Goal: Manage account settings

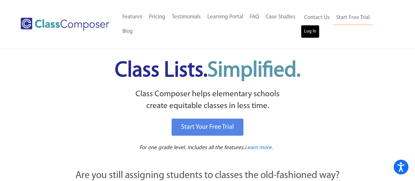
click at [305, 29] on link "Log In" at bounding box center [310, 31] width 19 height 13
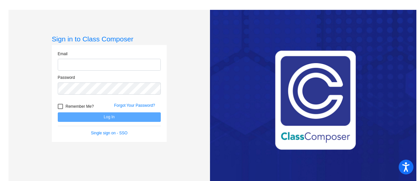
type input "[EMAIL_ADDRESS][DOMAIN_NAME]"
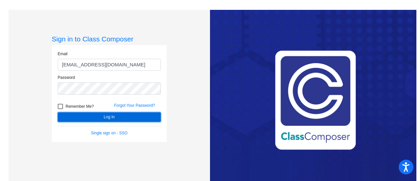
click at [129, 115] on button "Log In" at bounding box center [109, 117] width 103 height 10
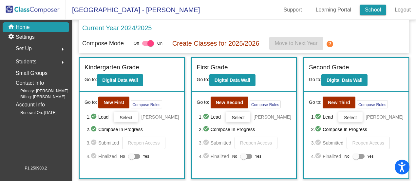
click at [375, 9] on link "School" at bounding box center [373, 10] width 27 height 10
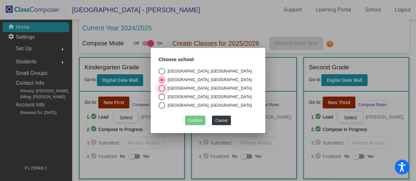
click at [172, 86] on div "[GEOGRAPHIC_DATA], [GEOGRAPHIC_DATA]" at bounding box center [208, 88] width 87 height 6
click at [162, 91] on input "[GEOGRAPHIC_DATA], [GEOGRAPHIC_DATA]" at bounding box center [162, 91] width 0 height 0
radio input "true"
click at [199, 117] on button "Confirm" at bounding box center [195, 120] width 20 height 10
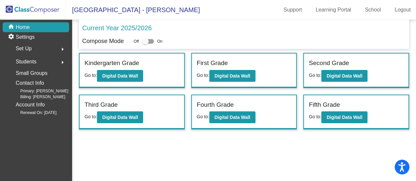
click at [147, 41] on div at bounding box center [145, 41] width 7 height 7
click at [146, 44] on input "checkbox" at bounding box center [145, 44] width 0 height 0
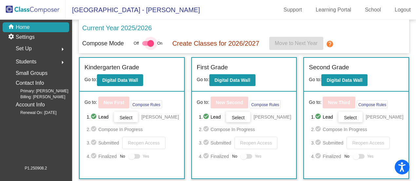
click at [149, 42] on div at bounding box center [150, 43] width 7 height 7
click at [146, 46] on input "checkbox" at bounding box center [145, 46] width 0 height 0
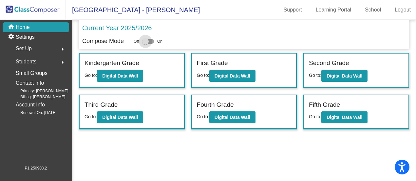
click at [148, 41] on div at bounding box center [145, 41] width 7 height 7
click at [146, 44] on input "checkbox" at bounding box center [145, 44] width 0 height 0
checkbox input "true"
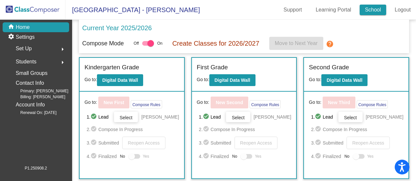
click at [373, 8] on link "School" at bounding box center [373, 10] width 27 height 10
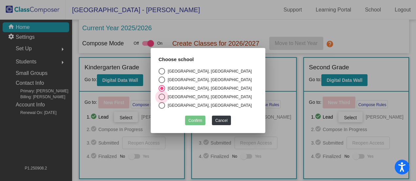
click at [166, 94] on div "[GEOGRAPHIC_DATA], [GEOGRAPHIC_DATA]" at bounding box center [208, 97] width 87 height 6
click at [162, 100] on input "[GEOGRAPHIC_DATA], [GEOGRAPHIC_DATA]" at bounding box center [162, 100] width 0 height 0
radio input "true"
click at [195, 119] on button "Confirm" at bounding box center [195, 120] width 20 height 10
